Goal: Use online tool/utility: Utilize a website feature to perform a specific function

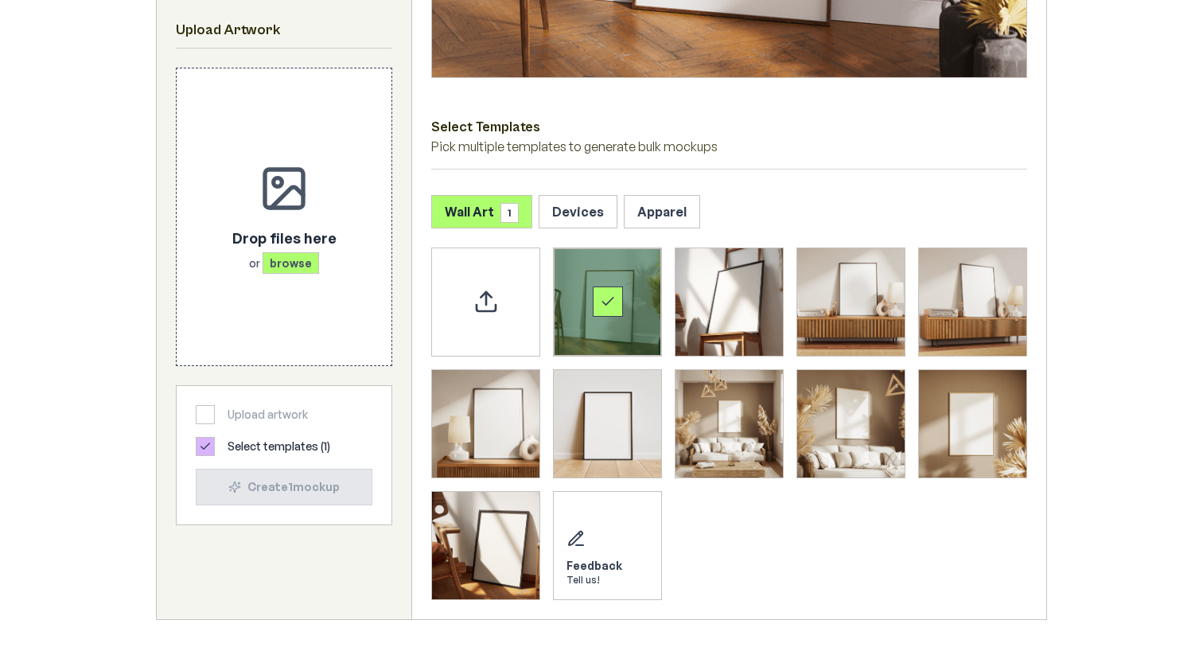
scroll to position [593, 0]
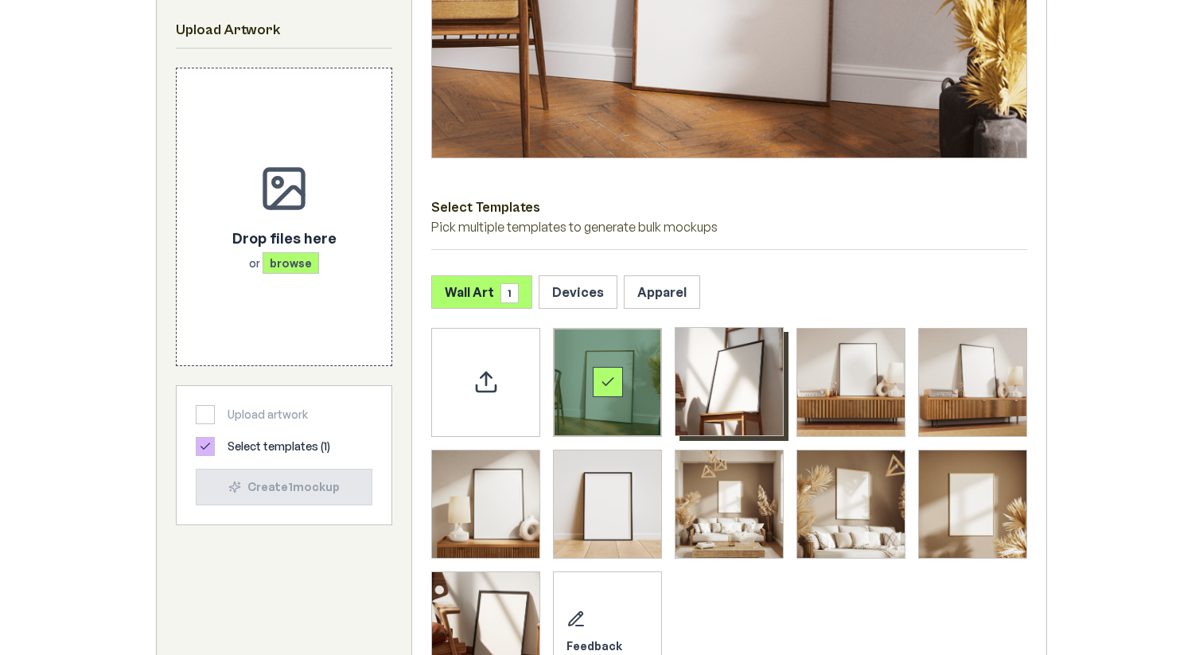
click at [732, 364] on img "Select template Framed Poster 2" at bounding box center [728, 381] width 107 height 107
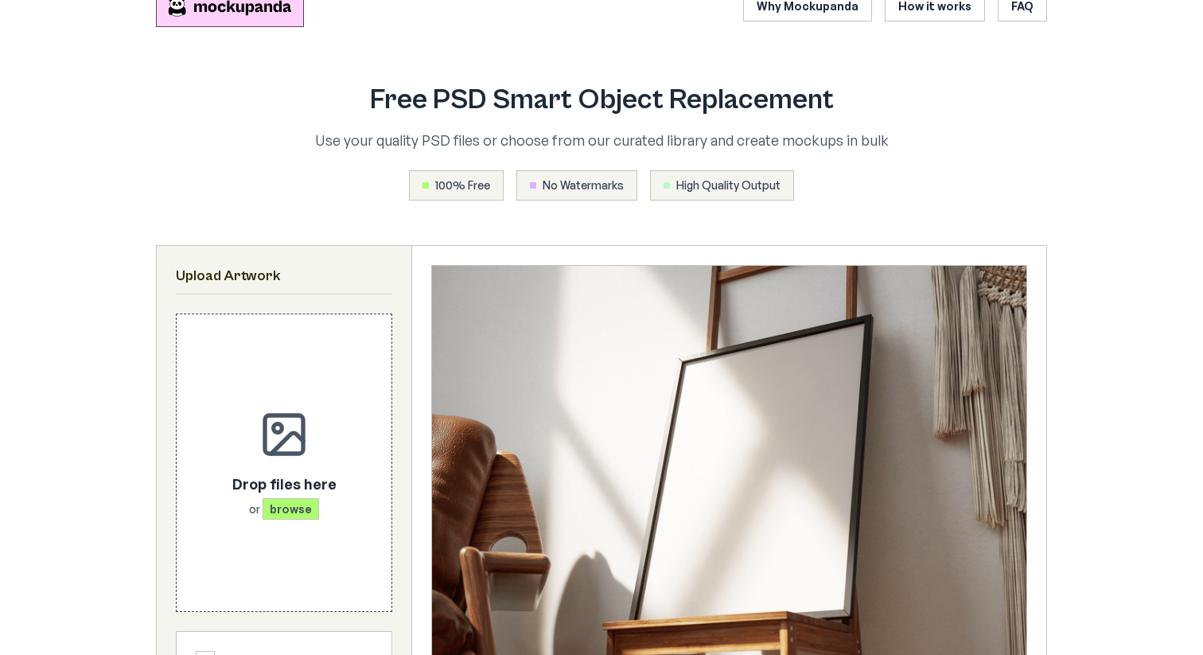
scroll to position [0, 0]
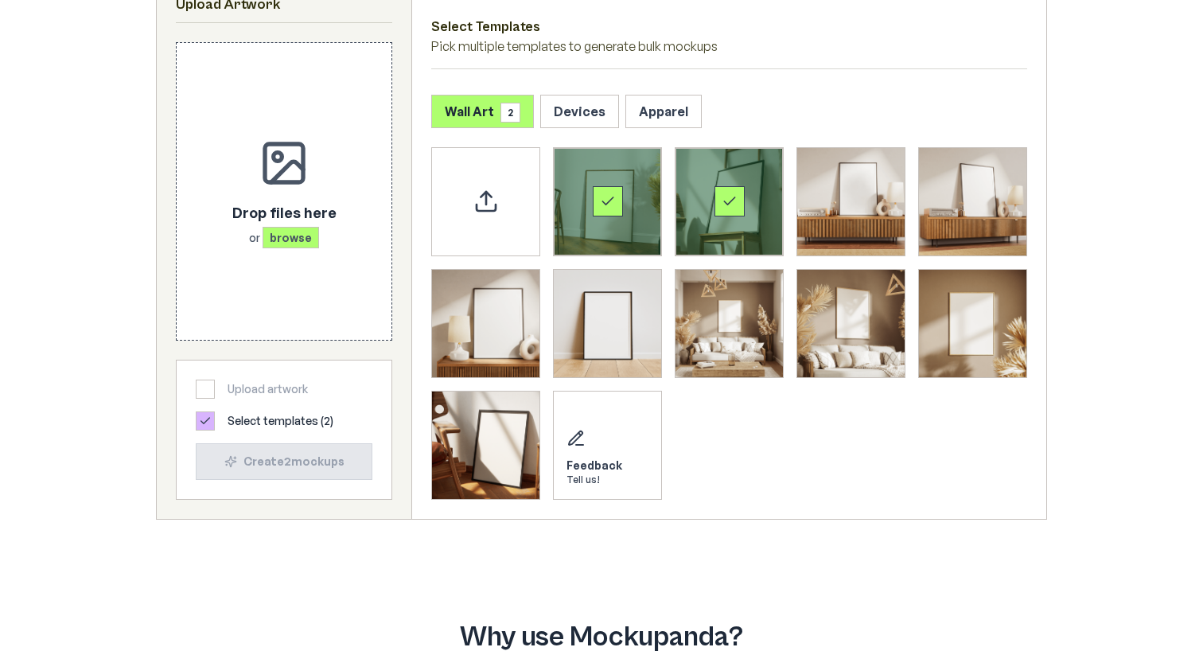
click at [717, 192] on div "Select template Framed Poster 2" at bounding box center [729, 201] width 30 height 30
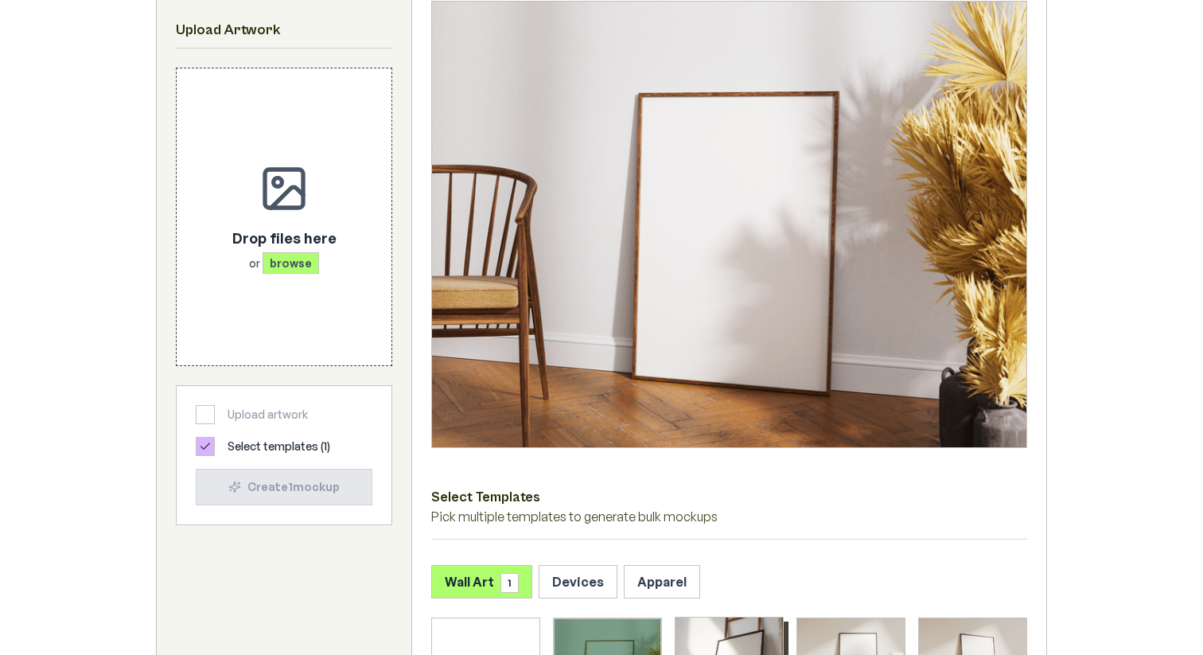
scroll to position [283, 0]
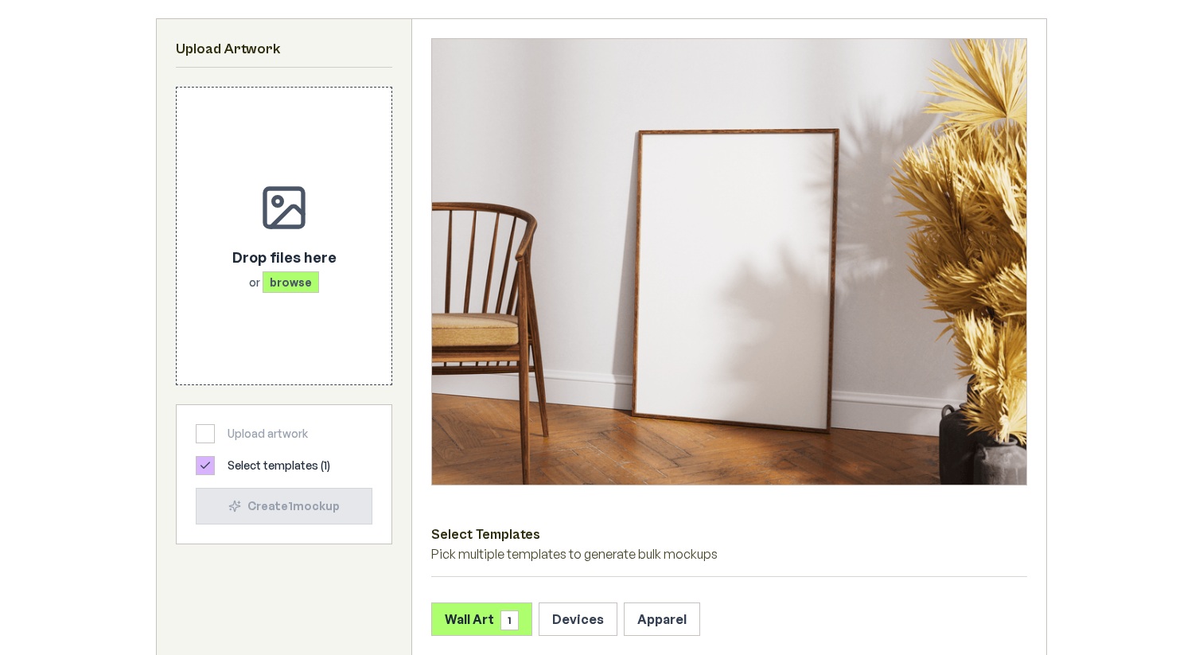
scroll to position [244, 0]
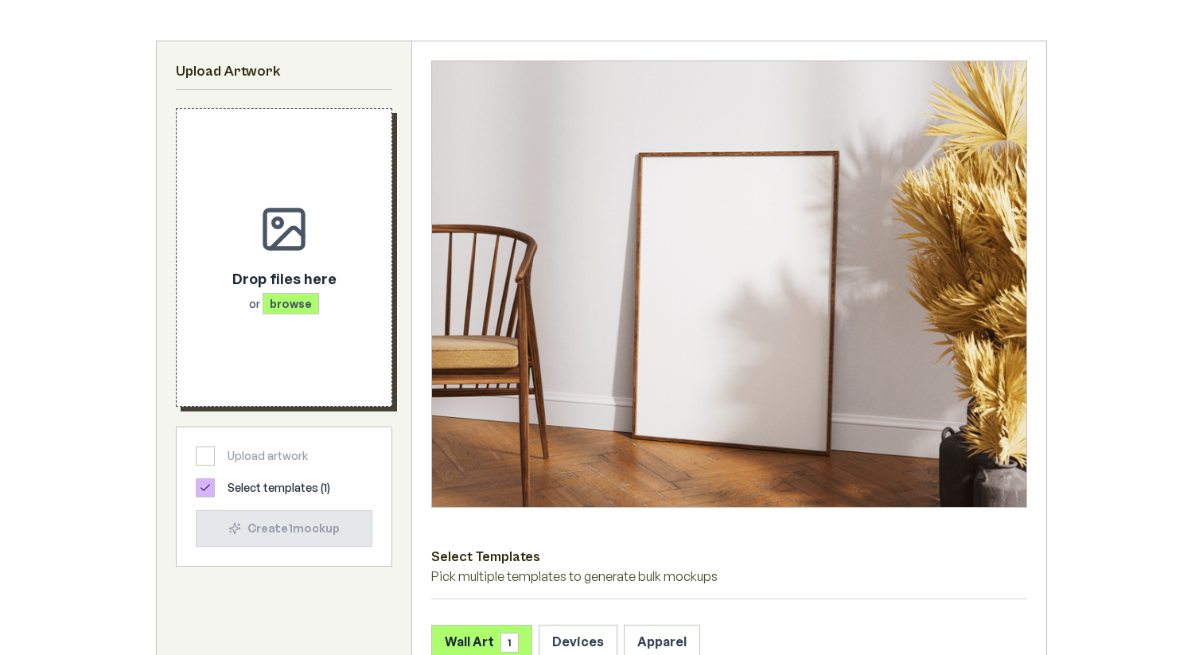
click at [310, 246] on div "Drop files here or browse" at bounding box center [284, 257] width 164 height 246
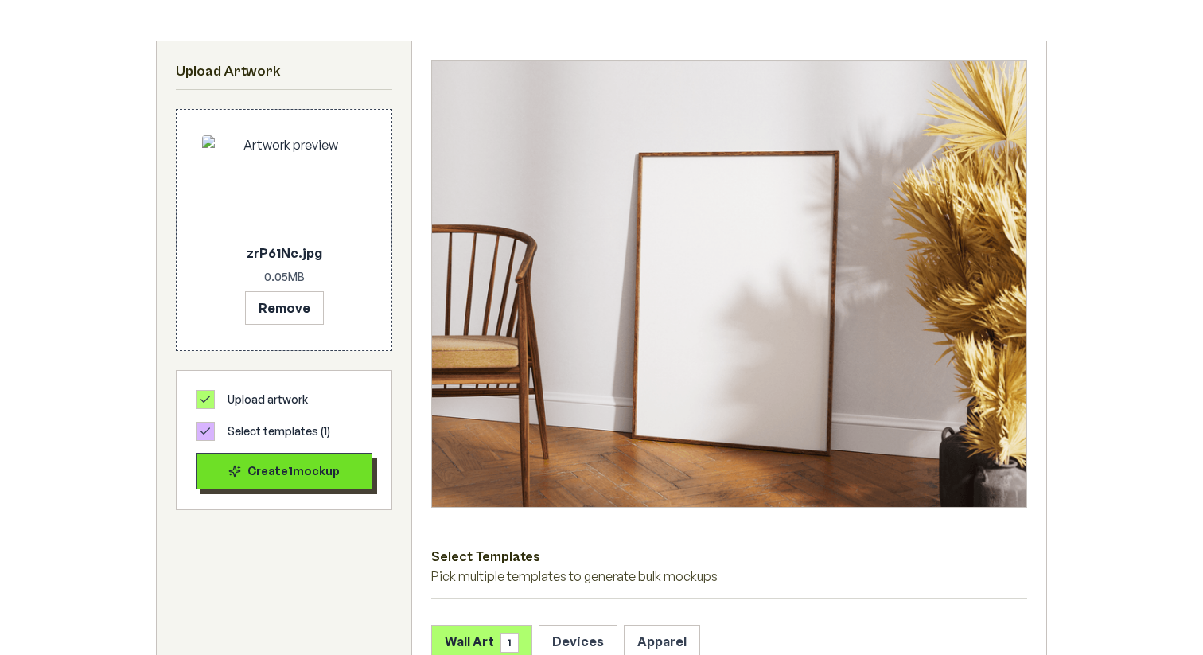
click at [305, 472] on div "Create 1 mockup" at bounding box center [284, 471] width 150 height 16
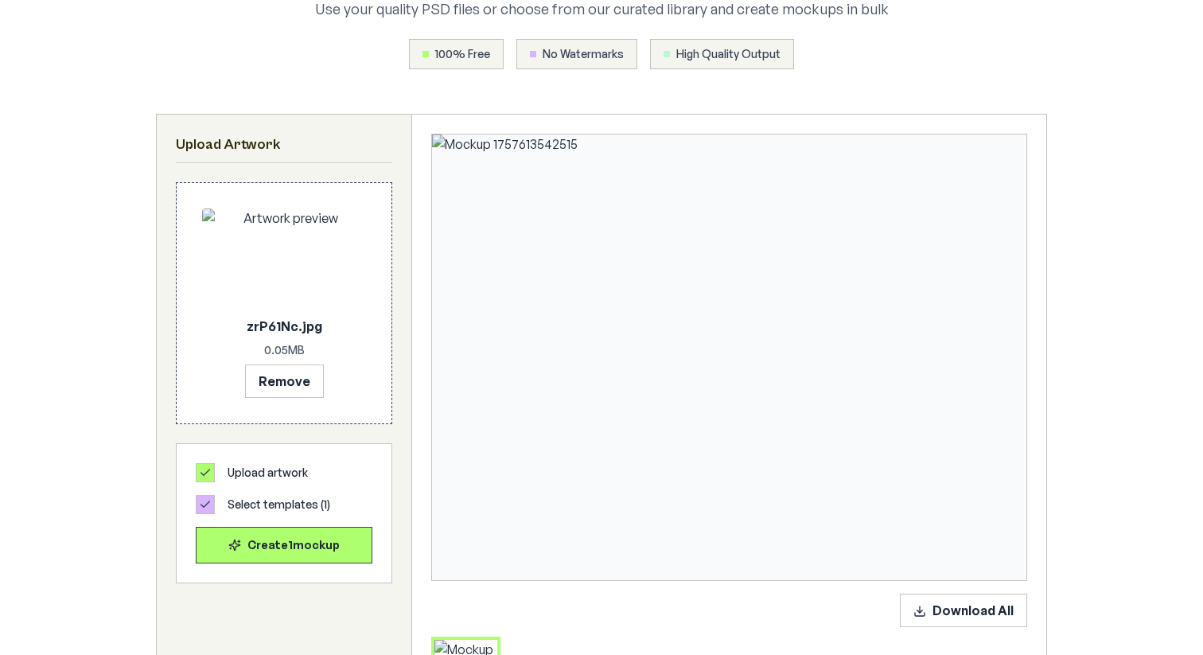
scroll to position [0, 0]
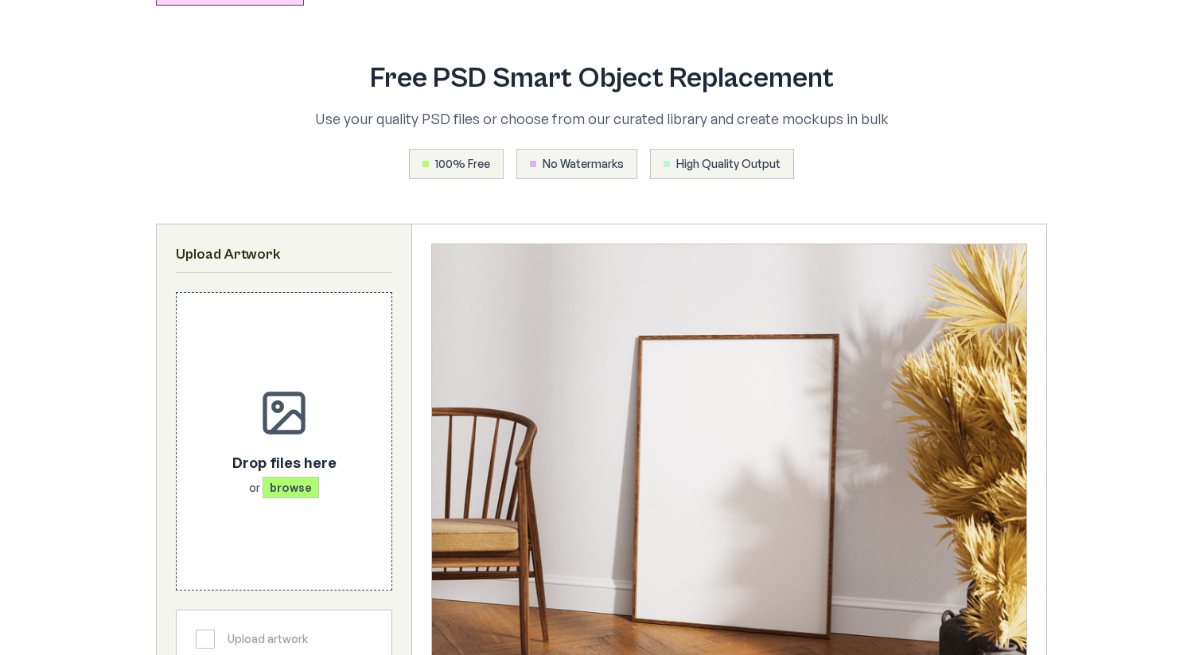
scroll to position [62, 0]
click at [307, 337] on div "Drop files here or browse" at bounding box center [284, 440] width 164 height 246
click at [330, 407] on div "Drop files here or browse" at bounding box center [284, 440] width 164 height 246
click at [336, 414] on div "Drop files here or browse" at bounding box center [284, 440] width 164 height 246
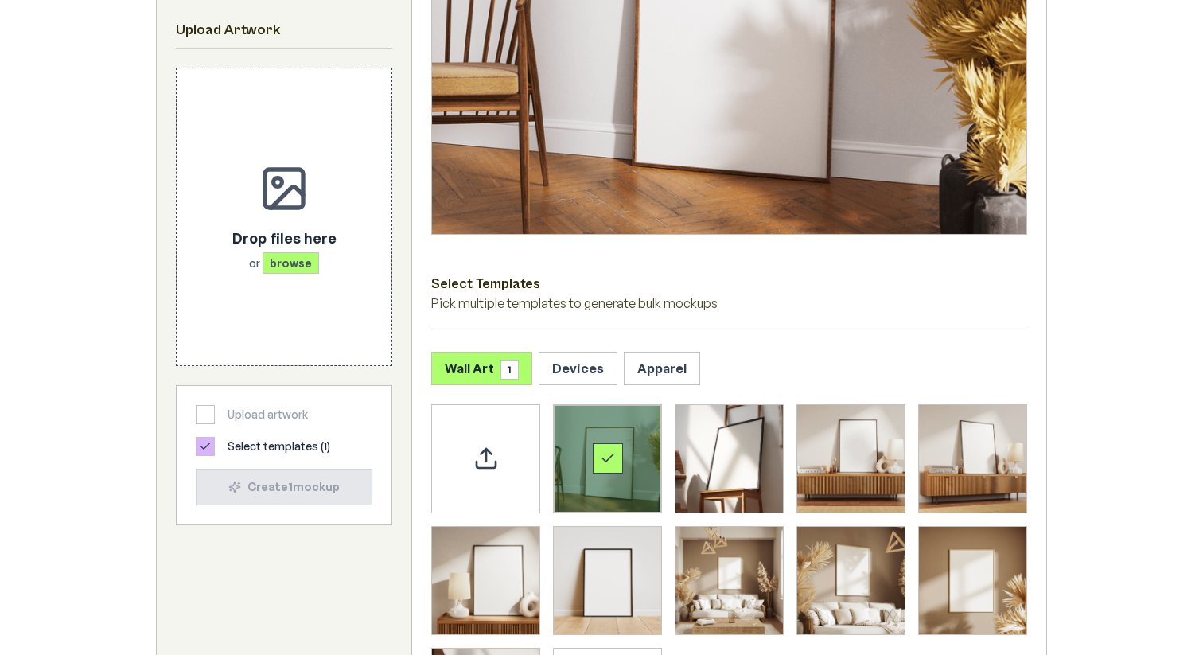
scroll to position [515, 0]
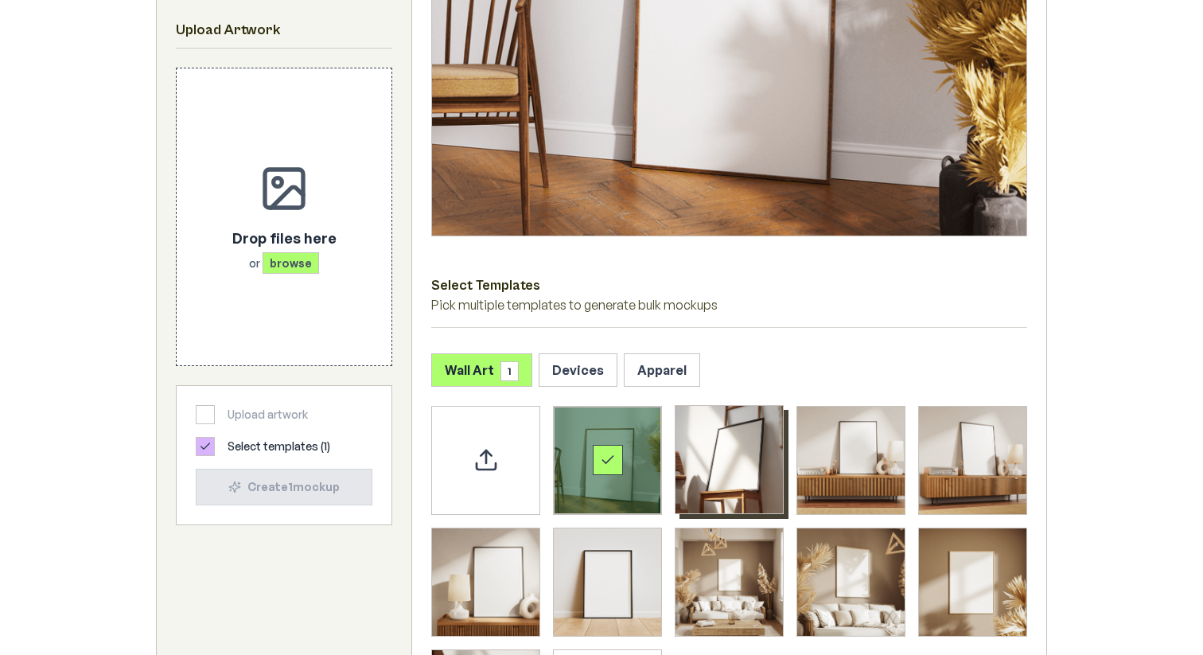
click at [751, 453] on img "Select template Framed Poster 2" at bounding box center [728, 459] width 107 height 107
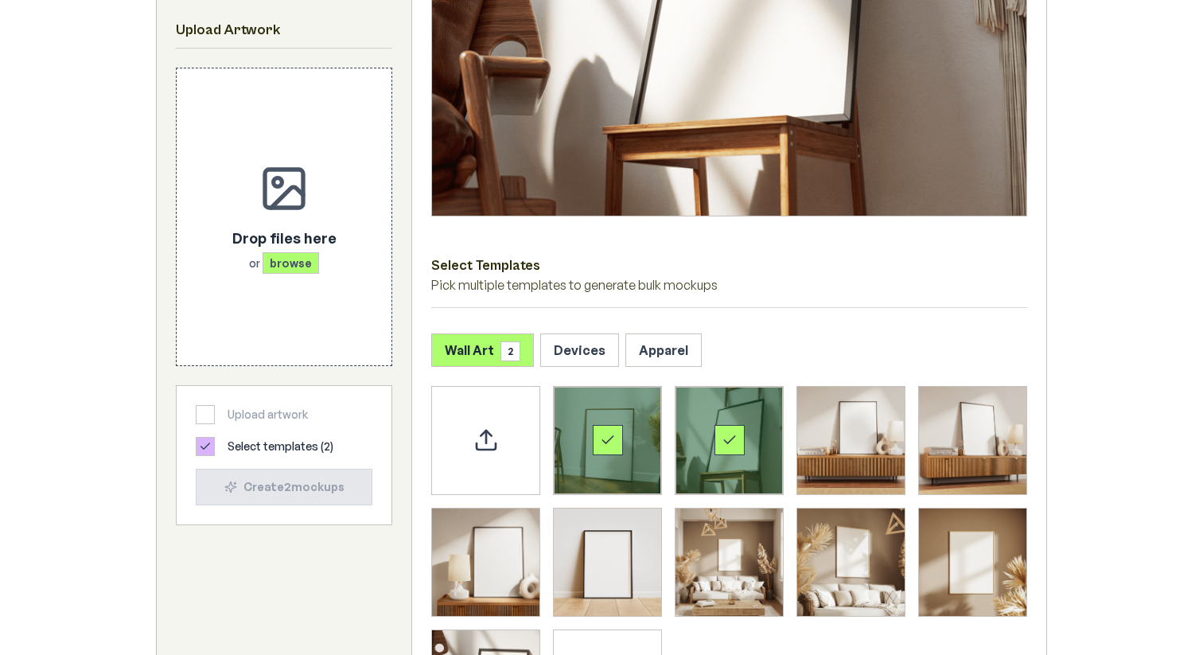
scroll to position [527, 0]
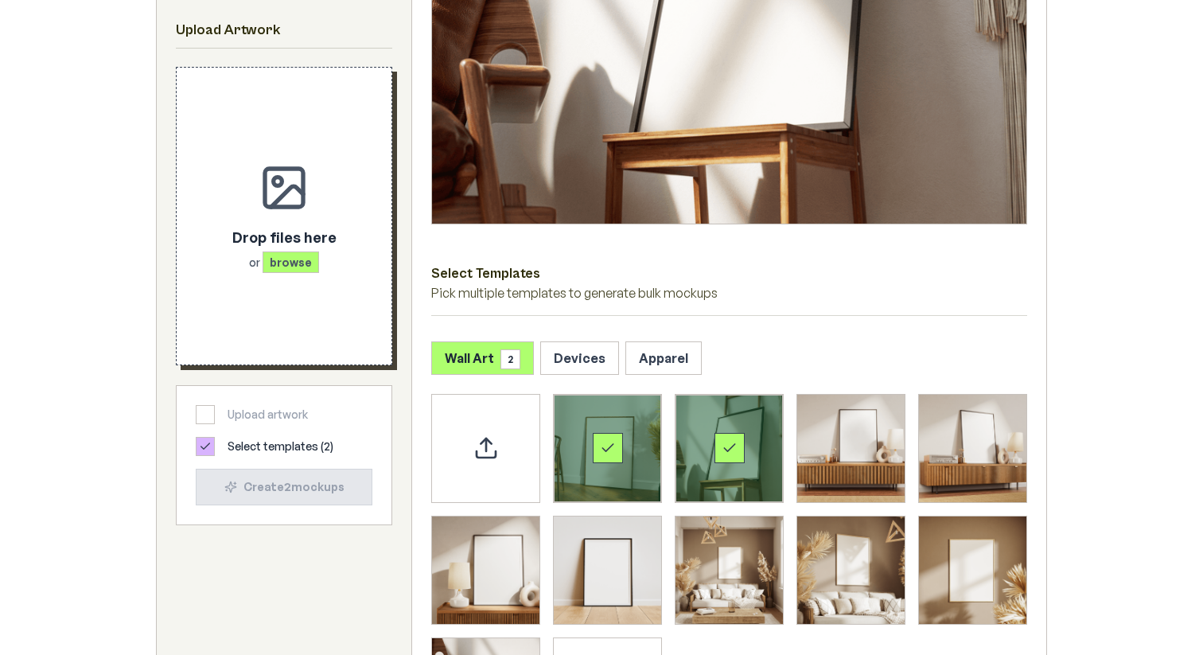
click at [317, 317] on div "Drop files here or browse" at bounding box center [284, 216] width 164 height 246
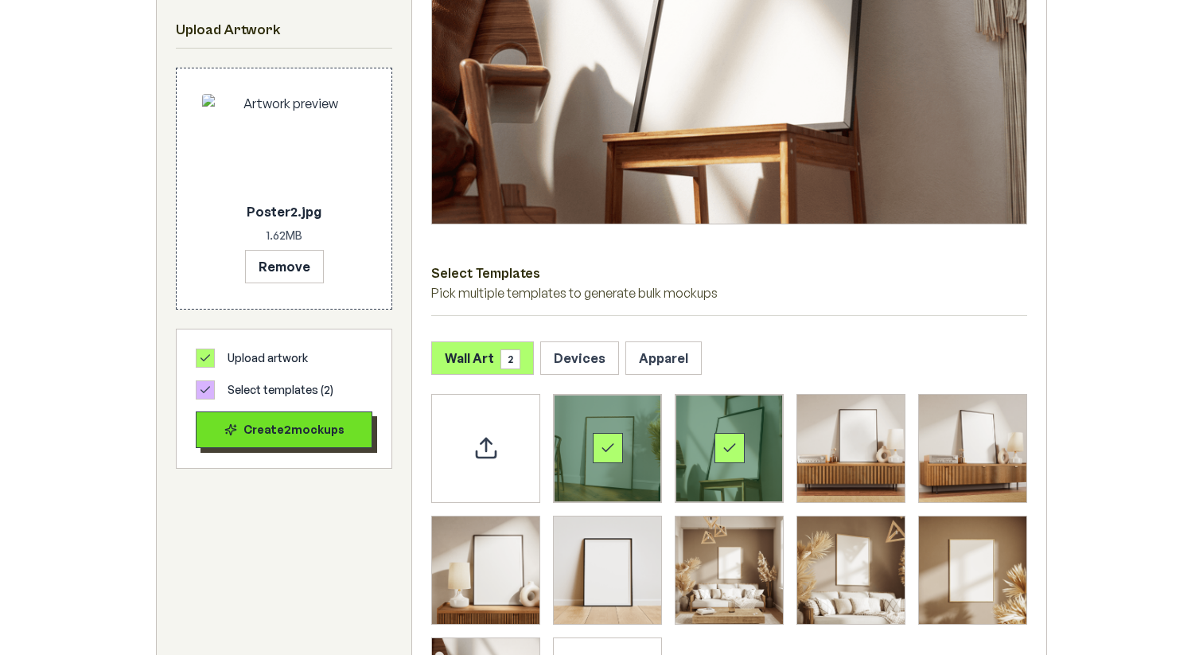
click at [281, 436] on div "Create 2 mockup s" at bounding box center [284, 430] width 150 height 16
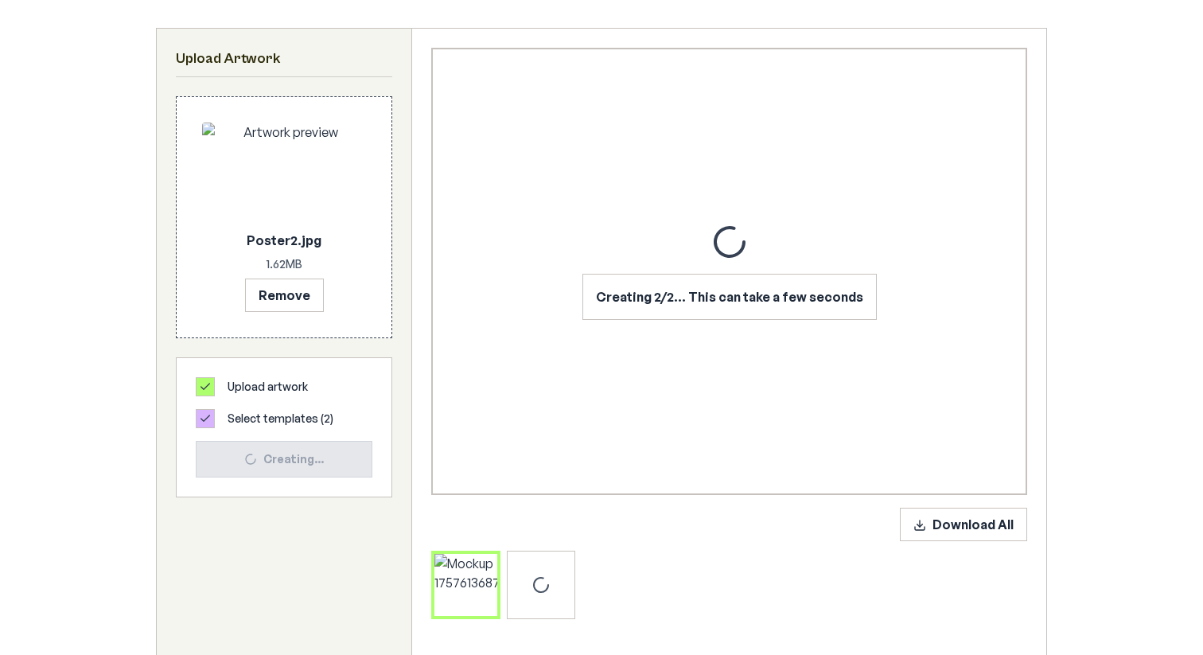
scroll to position [262, 0]
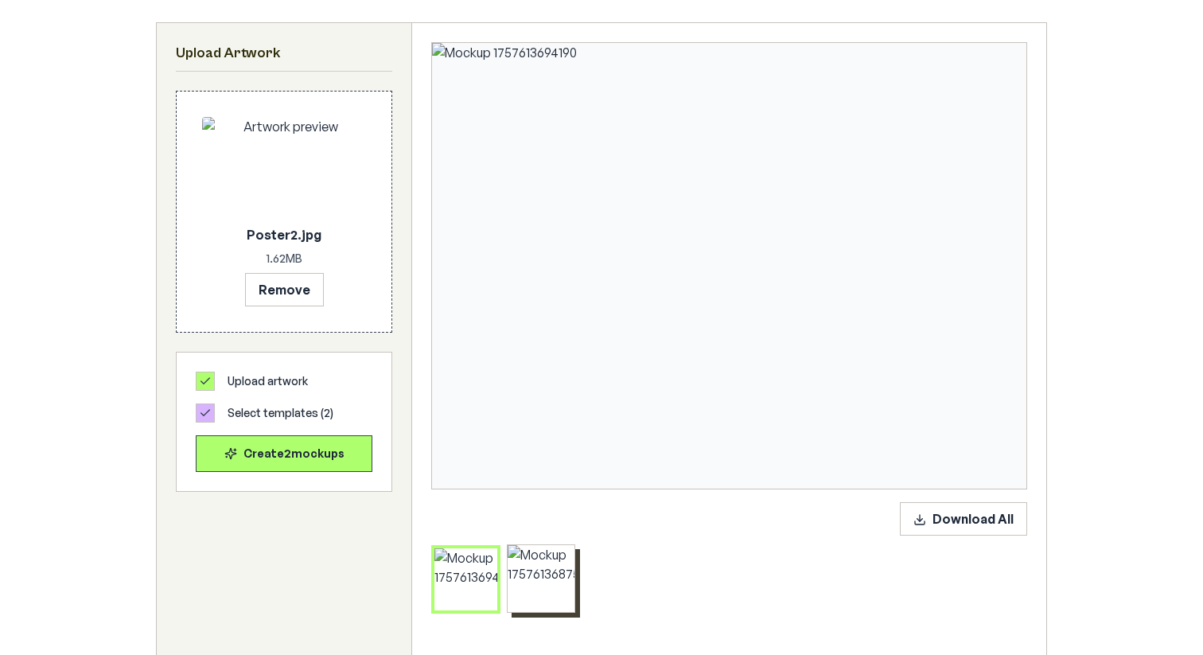
click at [514, 554] on div at bounding box center [541, 579] width 68 height 68
click at [436, 554] on div at bounding box center [466, 579] width 68 height 68
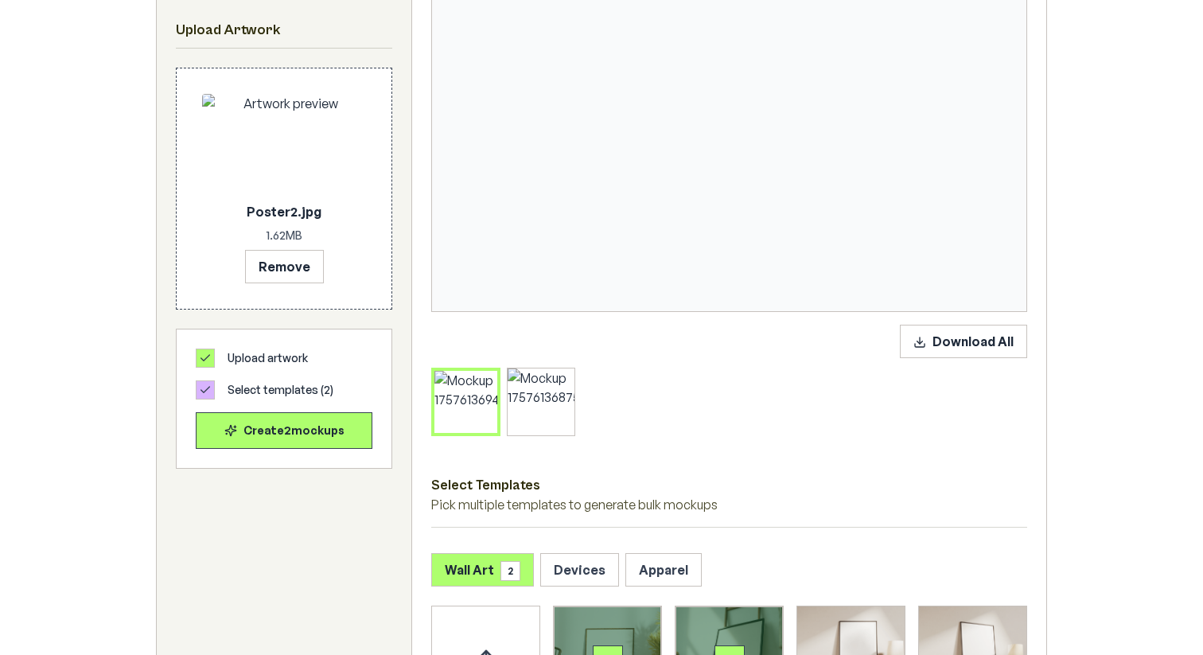
scroll to position [441, 0]
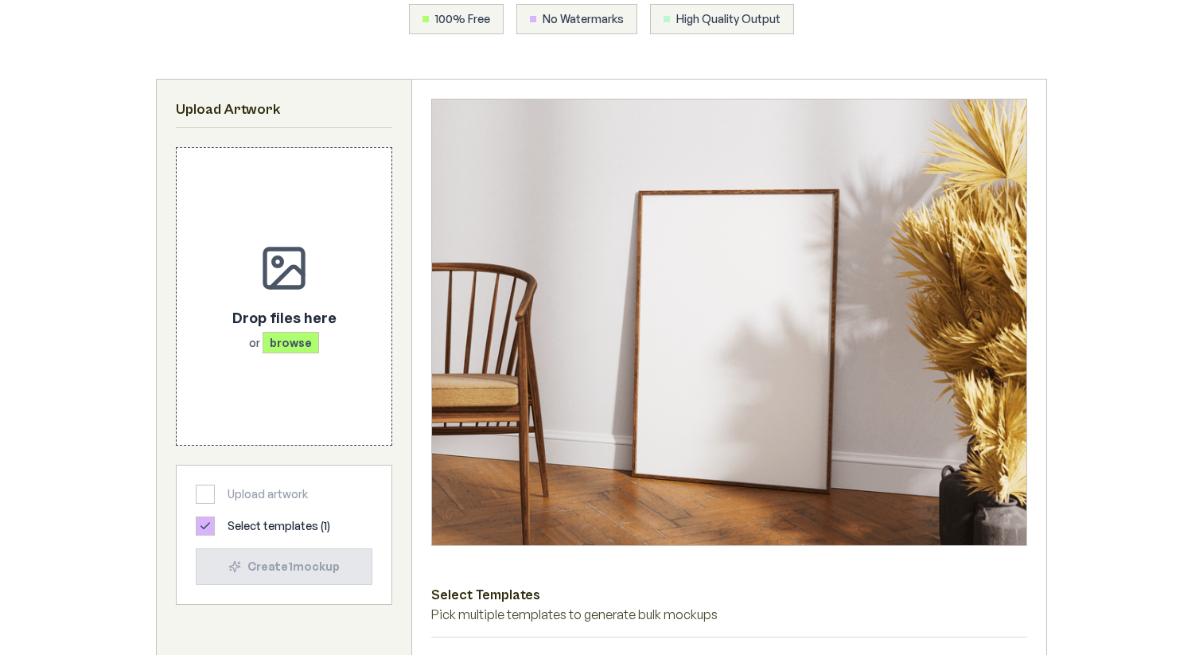
scroll to position [202, 0]
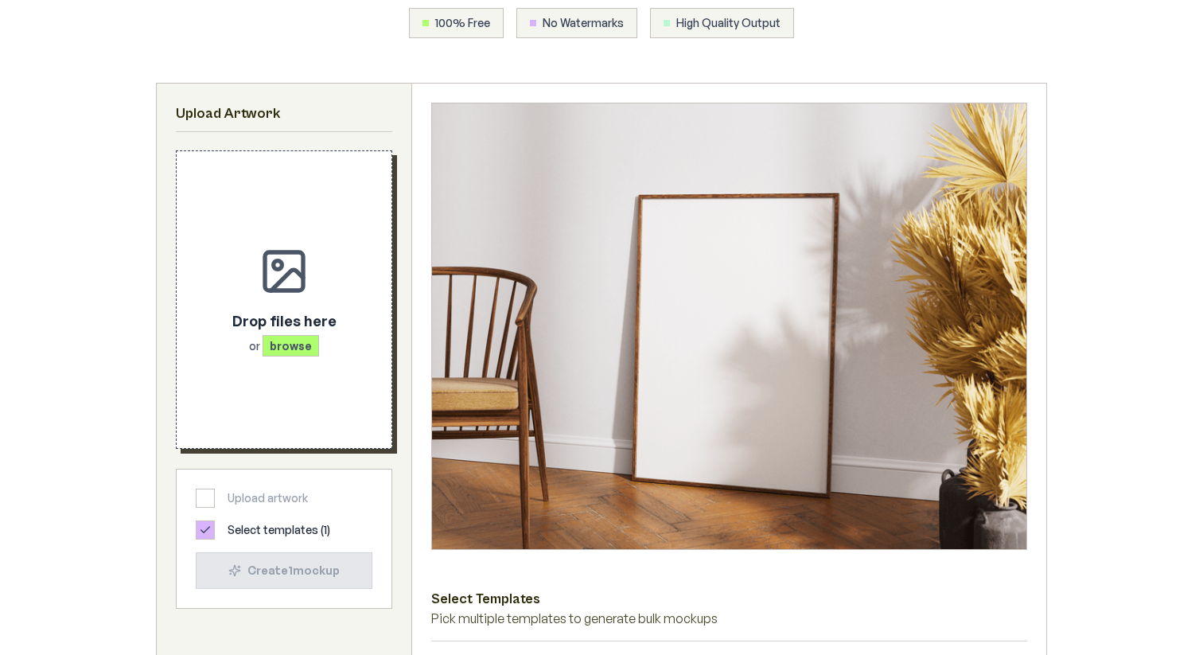
click at [310, 336] on span "browse" at bounding box center [290, 345] width 56 height 21
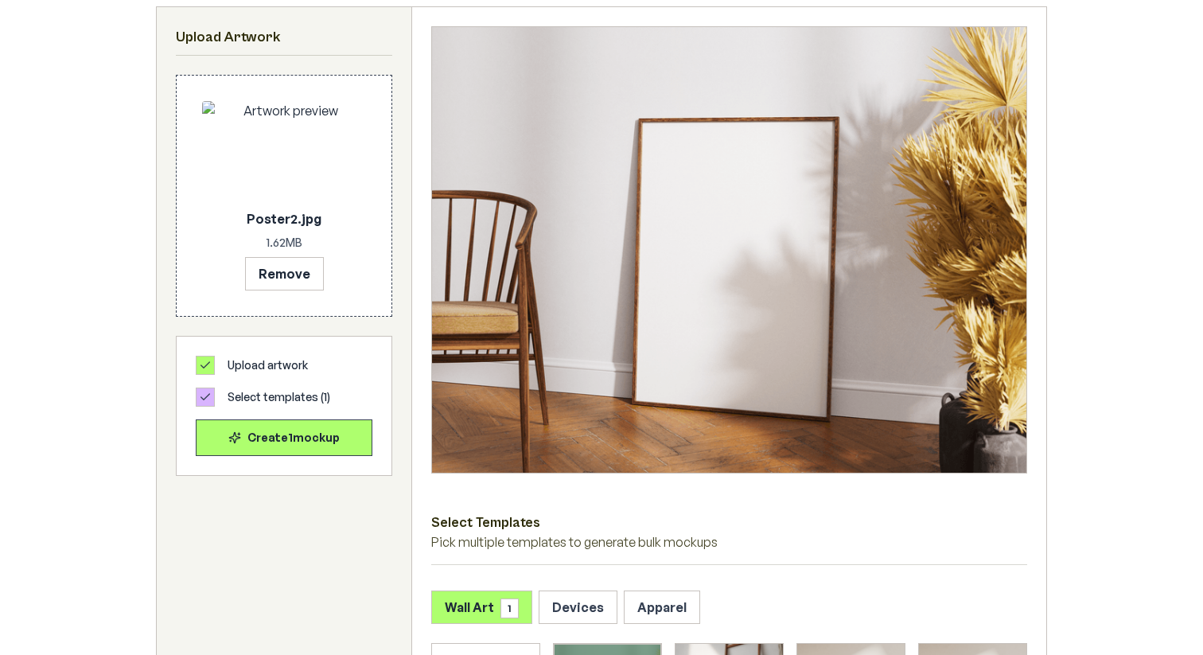
scroll to position [291, 0]
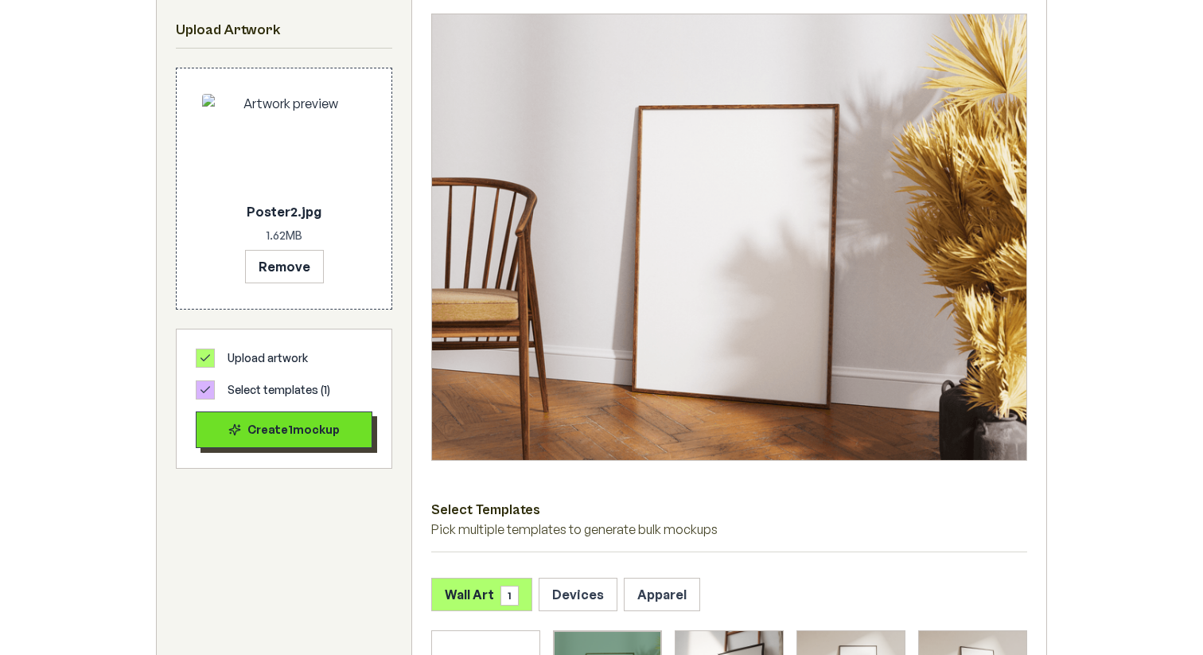
click at [309, 441] on button "Create 1 mockup" at bounding box center [284, 429] width 177 height 37
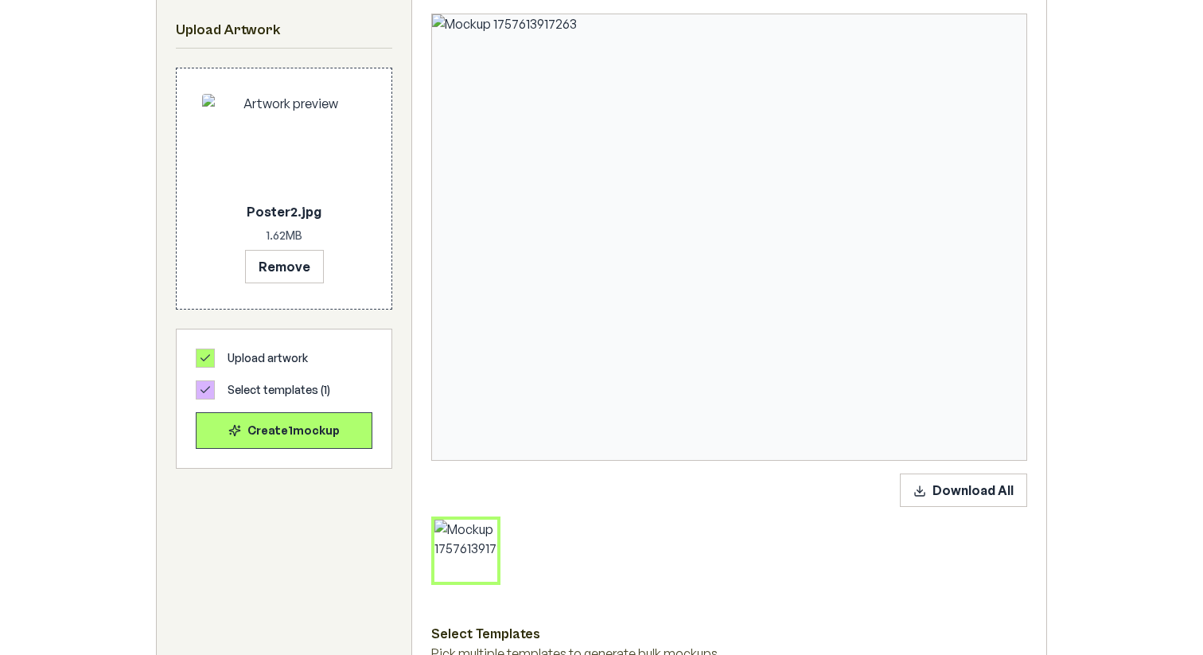
click at [465, 550] on icon at bounding box center [466, 550] width 6 height 2
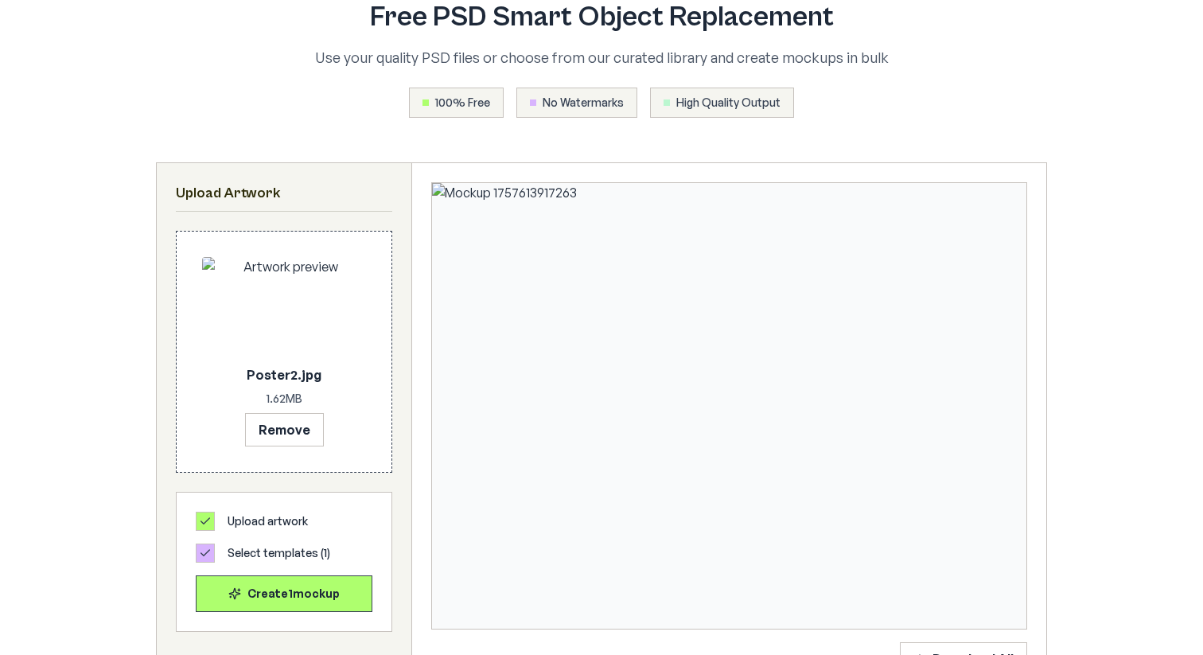
scroll to position [98, 0]
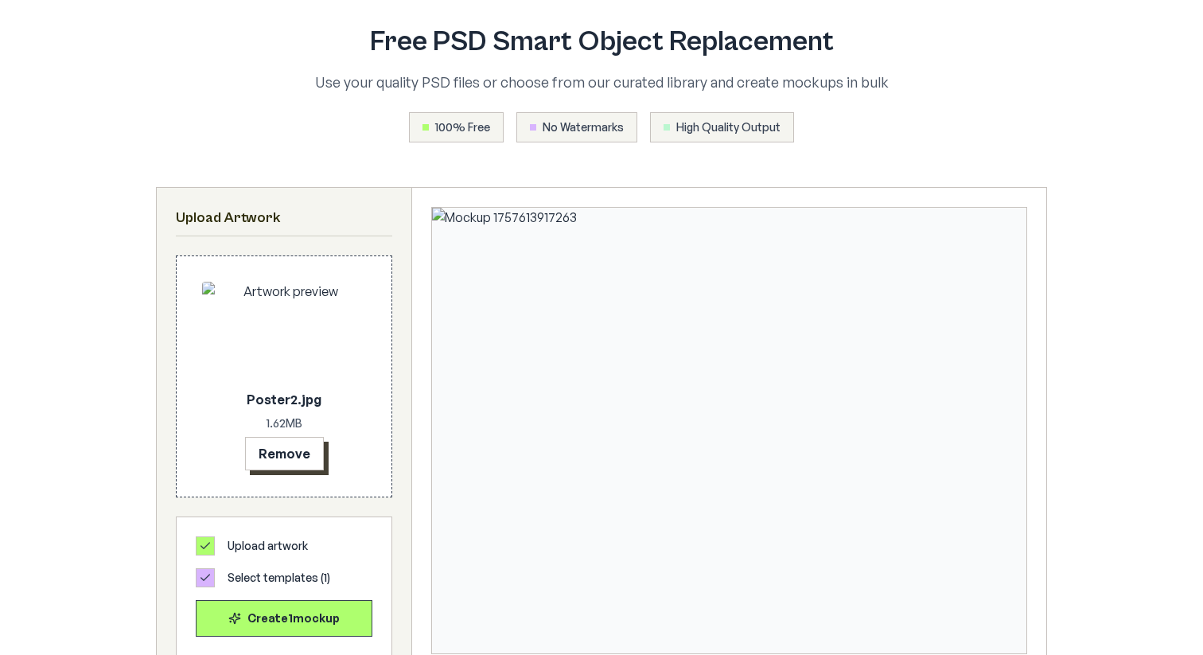
click at [286, 455] on button "Remove" at bounding box center [284, 453] width 79 height 33
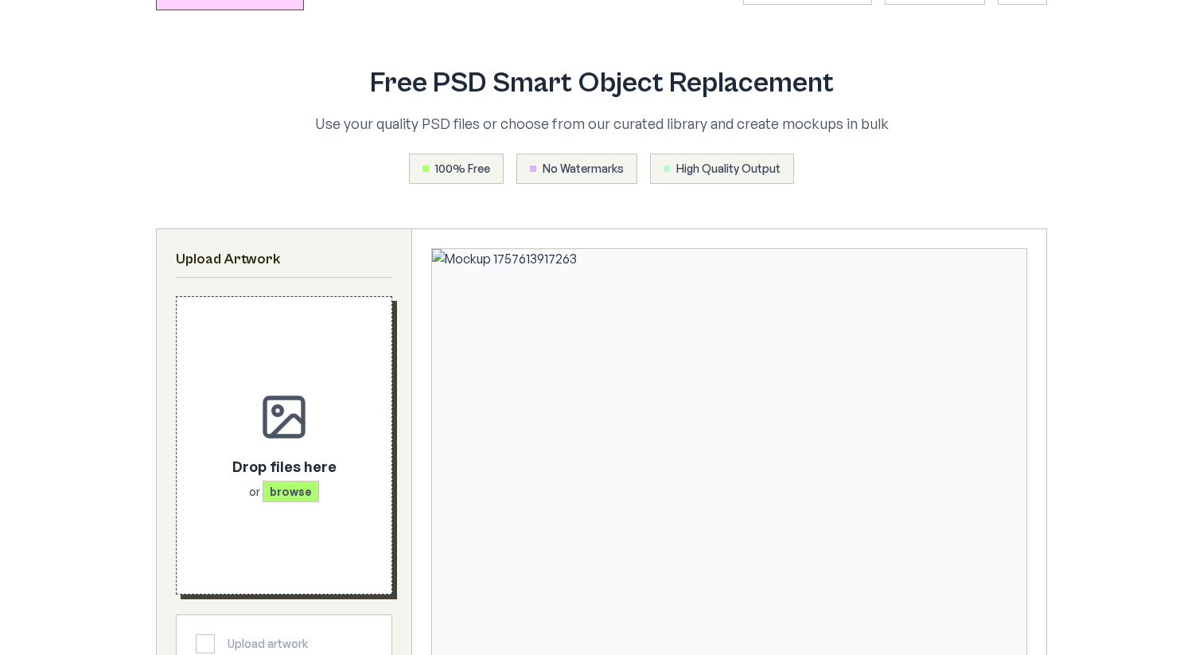
scroll to position [0, 0]
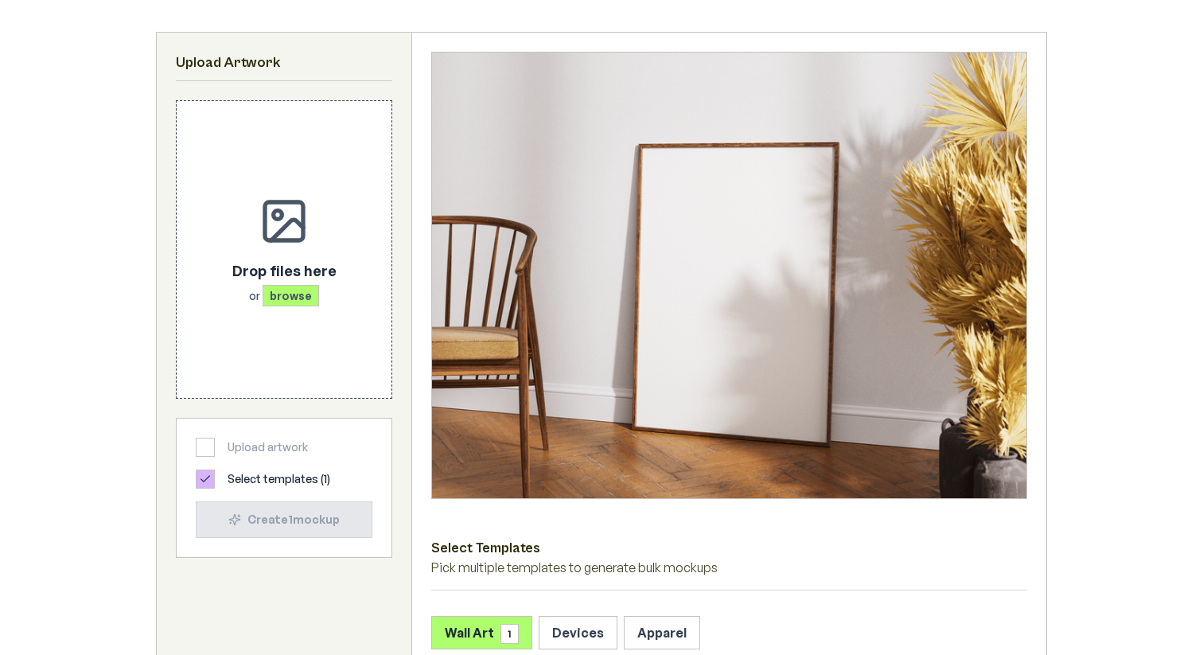
scroll to position [251, 0]
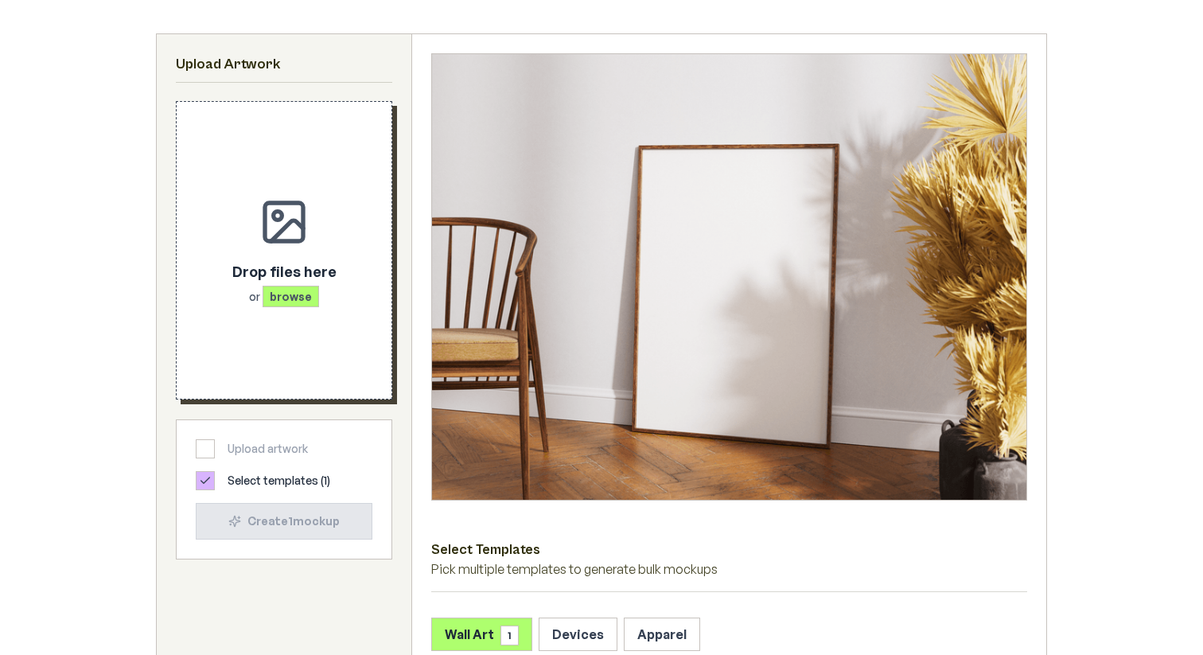
click at [291, 286] on span "browse" at bounding box center [290, 296] width 56 height 21
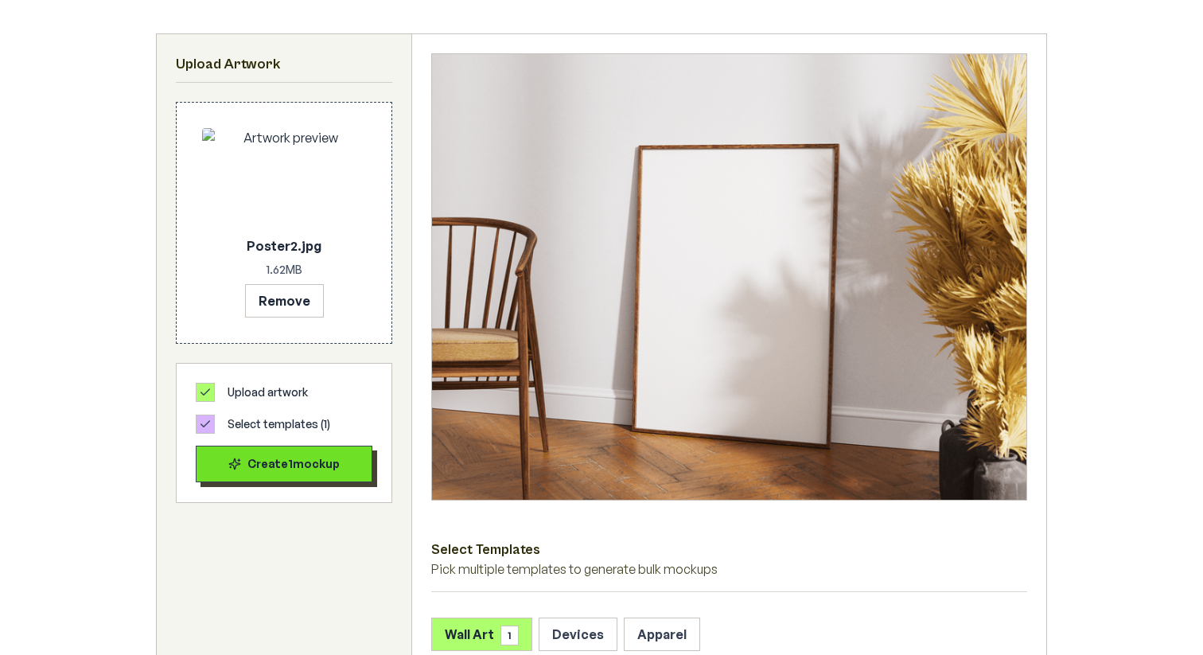
click at [319, 463] on div "Create 1 mockup" at bounding box center [284, 464] width 150 height 16
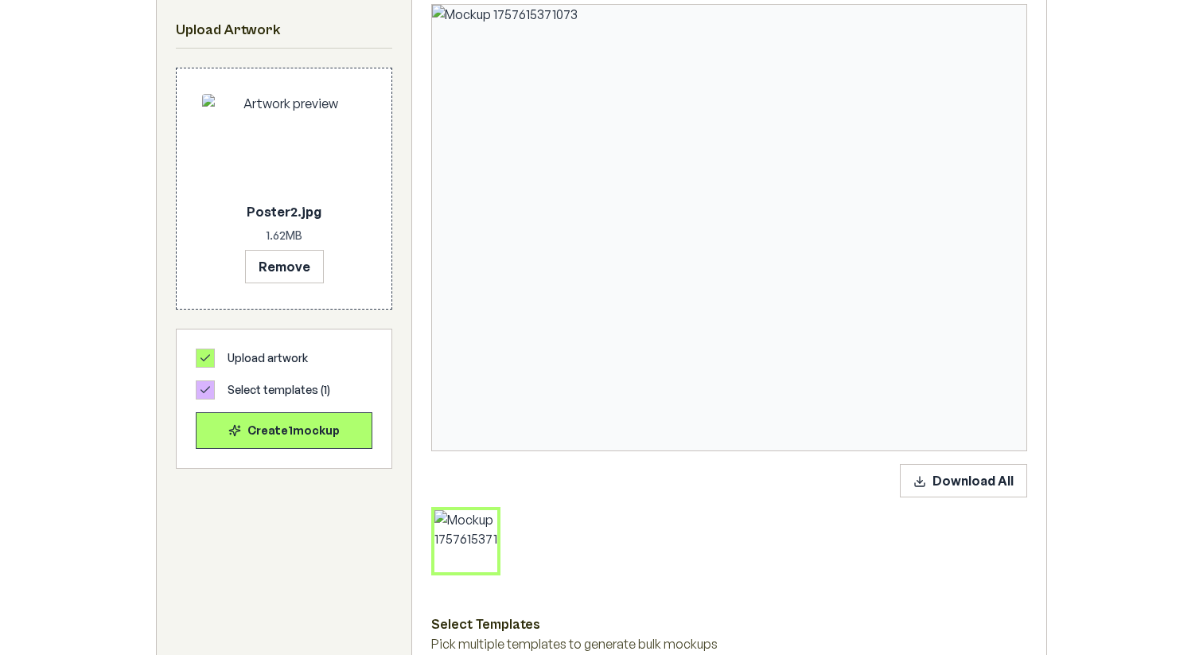
scroll to position [301, 0]
click at [469, 544] on icon at bounding box center [466, 542] width 10 height 3
